Goal: Find specific page/section: Find specific page/section

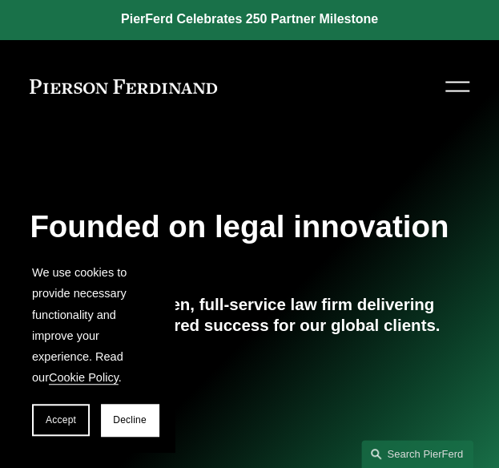
click at [460, 87] on div at bounding box center [457, 87] width 24 height 28
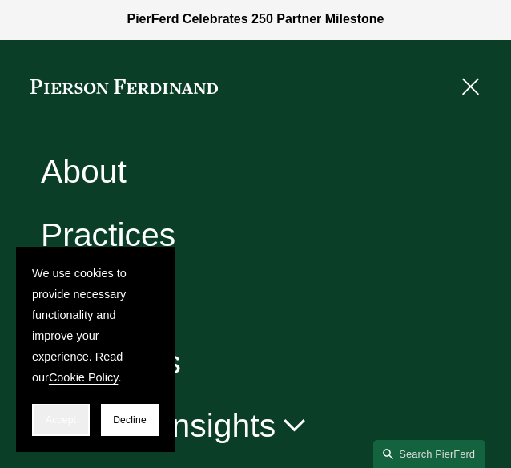
click at [75, 423] on span "Accept" at bounding box center [61, 419] width 30 height 11
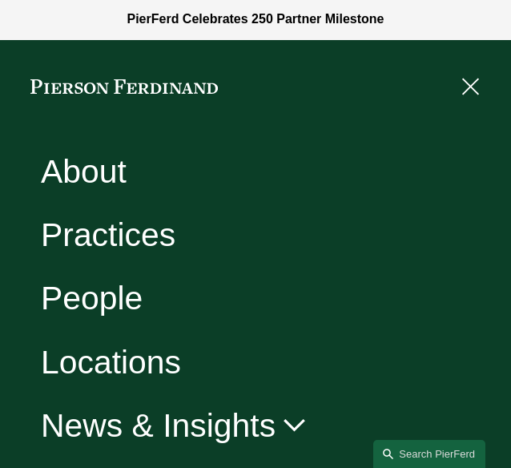
click at [128, 297] on link "People" at bounding box center [92, 298] width 102 height 33
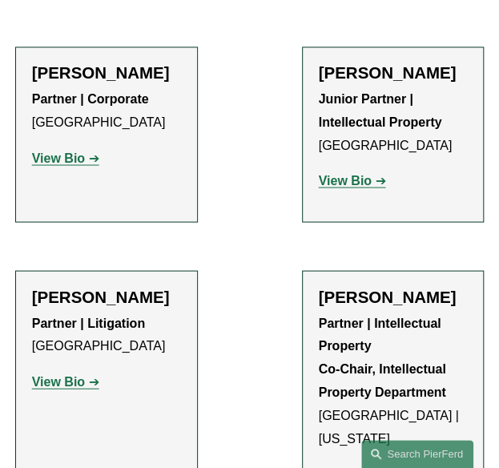
scroll to position [15693, 0]
